Goal: Unclear: Browse casually

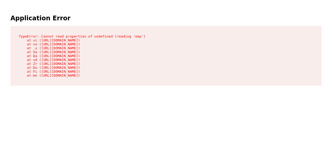
click at [18, 100] on html "Application Error TypeError: Cannot read properties of undefined (reading 'map'…" at bounding box center [166, 50] width 332 height 100
